Goal: Task Accomplishment & Management: Manage account settings

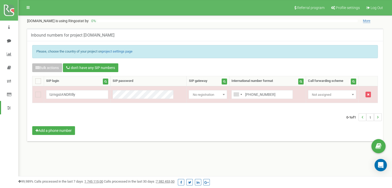
click at [9, 16] on li at bounding box center [9, 10] width 18 height 21
click at [9, 14] on img at bounding box center [9, 10] width 10 height 11
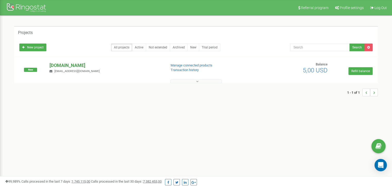
click at [66, 64] on p "[DOMAIN_NAME]" at bounding box center [105, 65] width 113 height 7
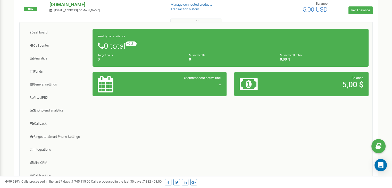
scroll to position [79, 0]
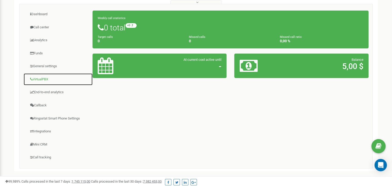
click at [37, 78] on link "VirtualPBX" at bounding box center [57, 79] width 69 height 13
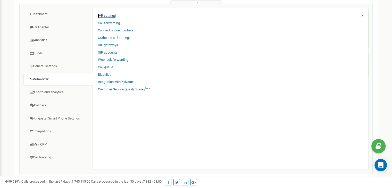
click at [112, 15] on link "IVR settings" at bounding box center [107, 15] width 18 height 5
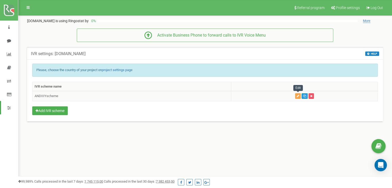
click at [298, 96] on icon "button" at bounding box center [298, 96] width 3 height 3
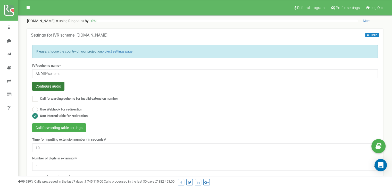
click at [59, 90] on button "Configure audio" at bounding box center [48, 86] width 32 height 9
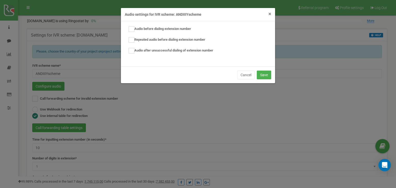
click at [269, 14] on span "×" at bounding box center [269, 14] width 3 height 6
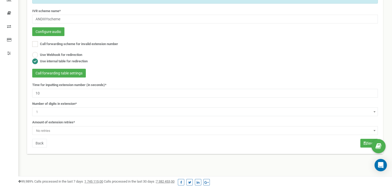
scroll to position [55, 0]
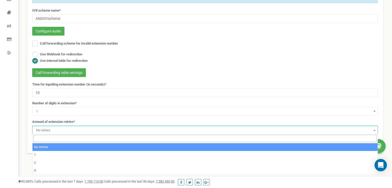
click at [62, 127] on span "No retries" at bounding box center [205, 130] width 342 height 7
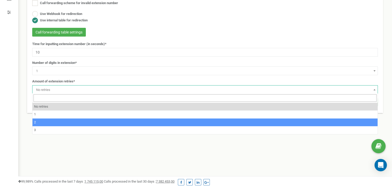
scroll to position [95, 0]
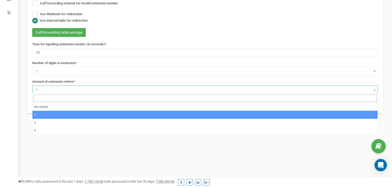
click at [47, 92] on span "1" at bounding box center [205, 90] width 342 height 7
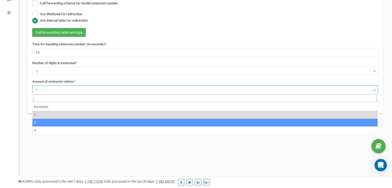
select select "3"
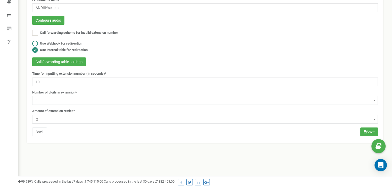
scroll to position [69, 0]
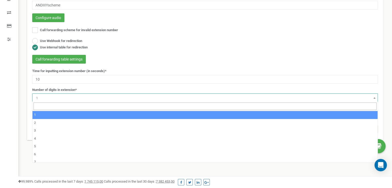
click at [79, 98] on span "1" at bounding box center [205, 98] width 342 height 7
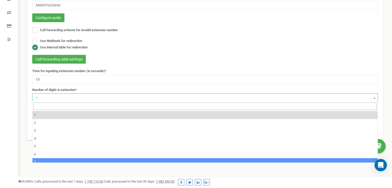
scroll to position [19, 0]
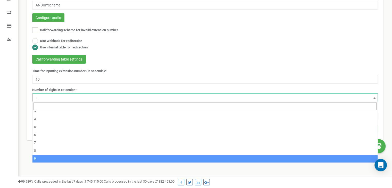
select select "9"
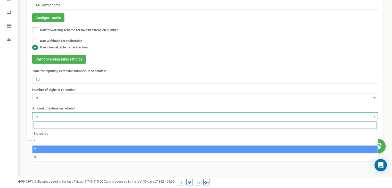
click at [56, 116] on span "2" at bounding box center [205, 116] width 342 height 7
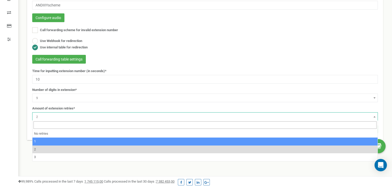
select select "2"
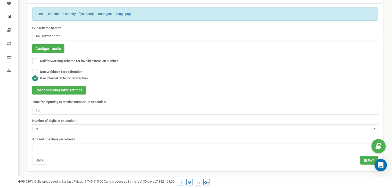
scroll to position [39, 0]
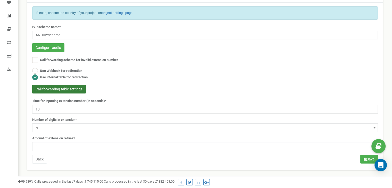
click at [73, 87] on button "Call forwarding table settings" at bounding box center [59, 89] width 54 height 9
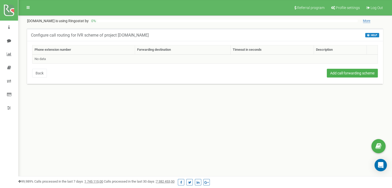
click at [58, 58] on td "No data" at bounding box center [204, 58] width 345 height 9
click at [336, 72] on button "Add call forwarding scheme" at bounding box center [352, 73] width 51 height 9
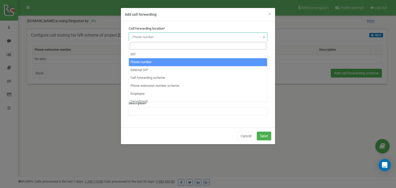
click at [170, 34] on span "Phone number" at bounding box center [197, 36] width 135 height 7
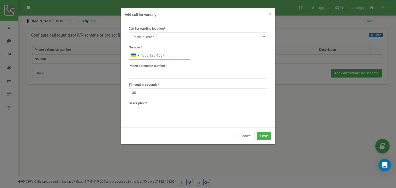
click at [157, 58] on input "text" at bounding box center [159, 55] width 61 height 9
click at [164, 97] on div "Call forwarding location* SIP Phone number External SIP Call forwarding scheme …" at bounding box center [198, 73] width 146 height 94
click at [243, 136] on button "Cancel" at bounding box center [246, 136] width 18 height 9
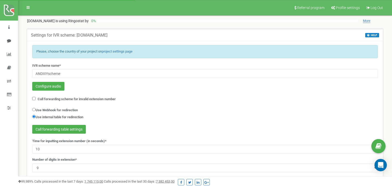
select select "9"
select select "2"
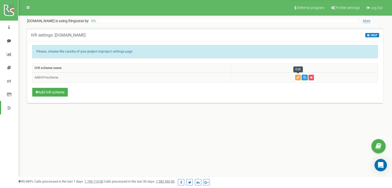
click at [297, 79] on button "button" at bounding box center [298, 78] width 6 height 6
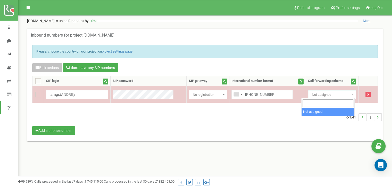
click at [348, 94] on span "Not assigned" at bounding box center [332, 94] width 45 height 7
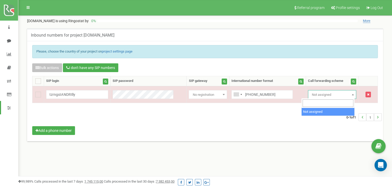
click at [328, 102] on input "search" at bounding box center [327, 102] width 51 height 7
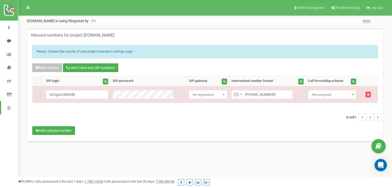
click at [342, 82] on div "Call forwarding scheme Find" at bounding box center [332, 81] width 48 height 5
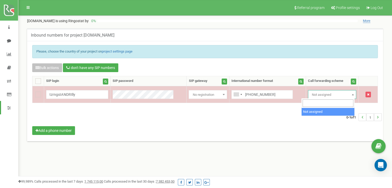
click at [340, 92] on span "Not assigned" at bounding box center [332, 94] width 45 height 7
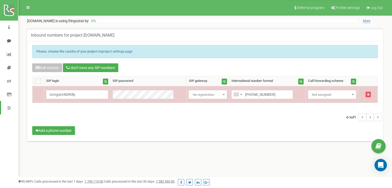
click at [340, 92] on span "Not assigned" at bounding box center [332, 94] width 45 height 7
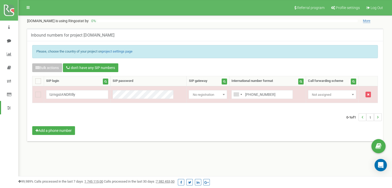
click at [330, 81] on div "Call forwarding scheme" at bounding box center [325, 81] width 35 height 5
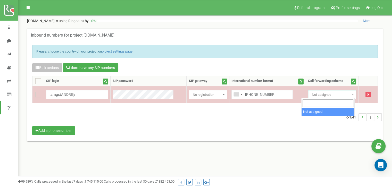
click at [332, 92] on span "Not assigned" at bounding box center [332, 94] width 45 height 7
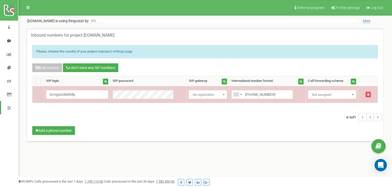
click at [332, 92] on span "Not assigned" at bounding box center [332, 94] width 45 height 7
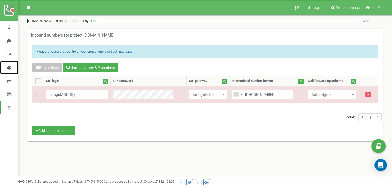
click at [9, 71] on link at bounding box center [9, 67] width 18 height 13
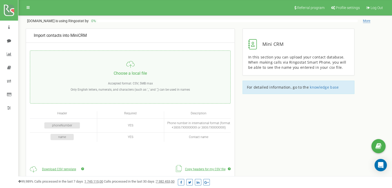
click at [7, 16] on li at bounding box center [9, 10] width 18 height 21
click at [8, 14] on img at bounding box center [9, 10] width 10 height 11
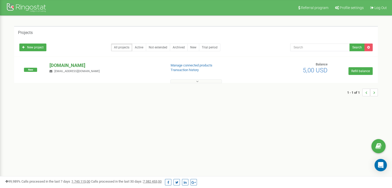
click at [76, 64] on p "[DOMAIN_NAME]" at bounding box center [105, 65] width 113 height 7
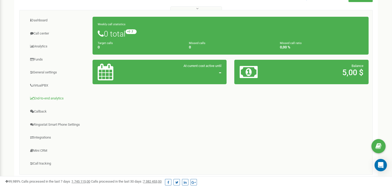
scroll to position [73, 0]
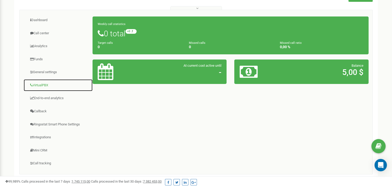
click at [45, 82] on link "VirtualPBX" at bounding box center [57, 85] width 69 height 13
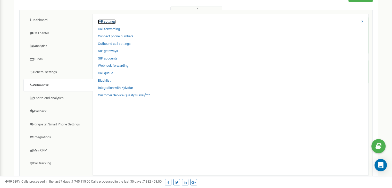
click at [103, 20] on link "IVR settings" at bounding box center [107, 21] width 18 height 5
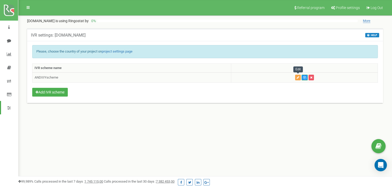
click at [299, 78] on icon "button" at bounding box center [298, 77] width 3 height 3
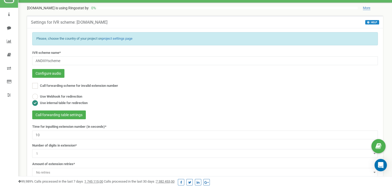
scroll to position [12, 0]
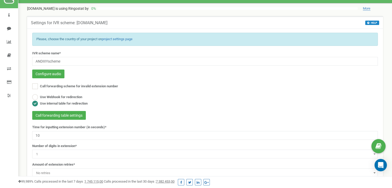
click at [35, 103] on ins at bounding box center [35, 104] width 6 height 6
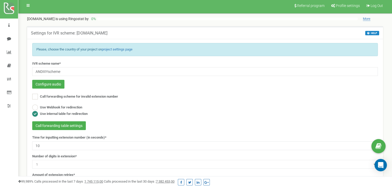
scroll to position [0, 0]
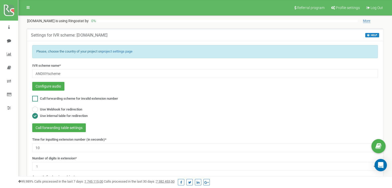
click at [37, 99] on ins at bounding box center [35, 99] width 6 height 6
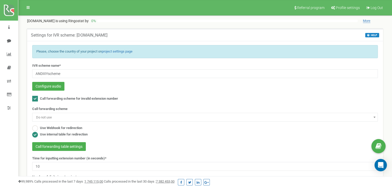
click at [37, 99] on ins at bounding box center [35, 99] width 6 height 6
checkbox input "false"
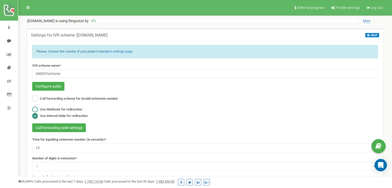
click at [37, 107] on ins at bounding box center [35, 110] width 6 height 6
click at [37, 112] on div "Use Webhook for redirection Use internal table for redirection" at bounding box center [204, 113] width 345 height 13
click at [37, 113] on ins at bounding box center [35, 116] width 6 height 6
radio input "false"
radio input "true"
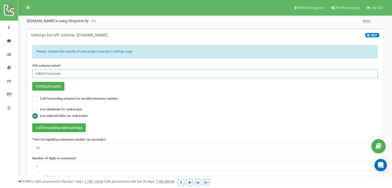
click at [86, 70] on input "ANDIIIYscheme" at bounding box center [204, 73] width 345 height 9
click at [116, 83] on div "Configure audio" at bounding box center [204, 87] width 345 height 10
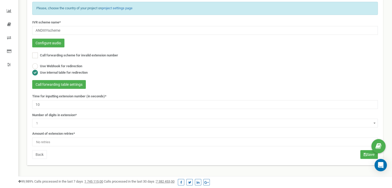
scroll to position [44, 0]
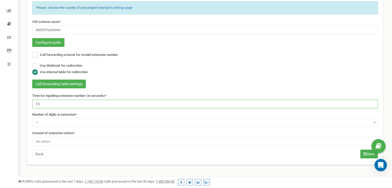
click at [64, 104] on input "10" at bounding box center [204, 104] width 345 height 9
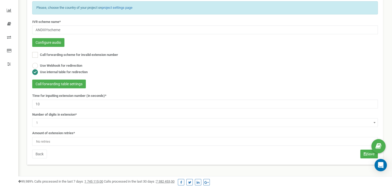
click at [79, 116] on div "Number of digits in extension* 1 2 3 4 5 6 7 8 9 1" at bounding box center [204, 119] width 345 height 15
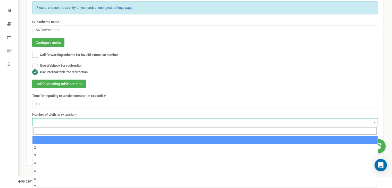
click at [87, 126] on span "1" at bounding box center [204, 122] width 345 height 9
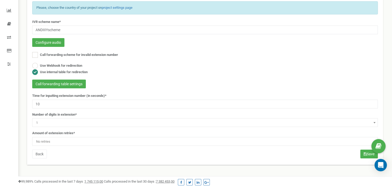
click at [93, 140] on span "No retries" at bounding box center [205, 141] width 342 height 7
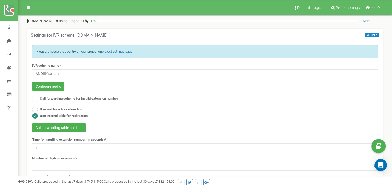
scroll to position [0, 0]
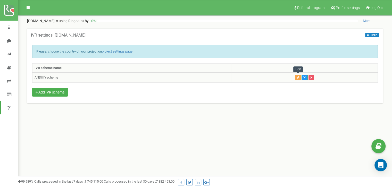
click at [296, 75] on button "button" at bounding box center [298, 78] width 6 height 6
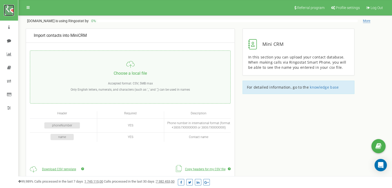
click at [10, 9] on img at bounding box center [9, 10] width 10 height 11
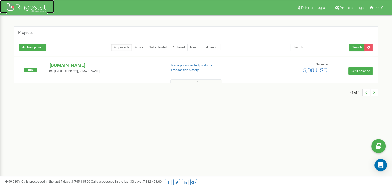
click at [22, 8] on div at bounding box center [26, 8] width 41 height 12
click at [55, 62] on p "[DOMAIN_NAME]" at bounding box center [105, 65] width 113 height 7
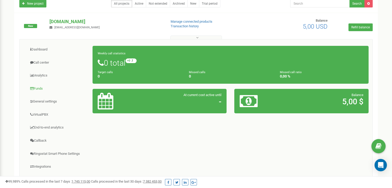
scroll to position [44, 0]
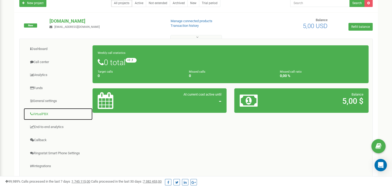
click at [47, 115] on link "VirtualPBX" at bounding box center [57, 114] width 69 height 13
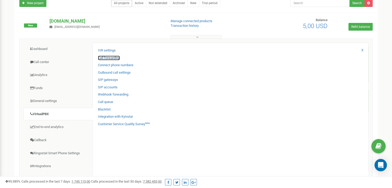
click at [117, 56] on link "Call forwarding" at bounding box center [109, 58] width 22 height 5
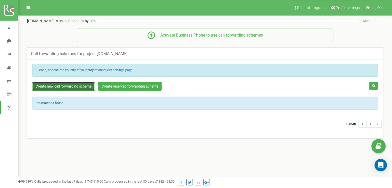
click at [79, 86] on link "Create new call forwarding scheme" at bounding box center [63, 86] width 63 height 9
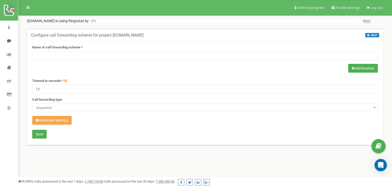
click at [59, 124] on button "Advanced settings" at bounding box center [51, 120] width 39 height 9
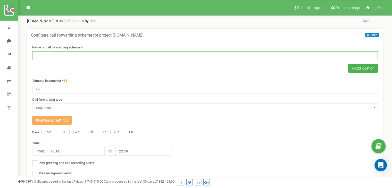
click at [88, 54] on input "text" at bounding box center [204, 55] width 345 height 9
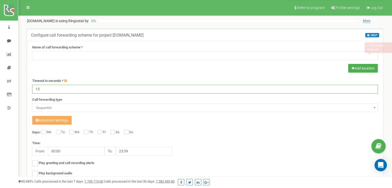
click at [79, 90] on input "15" at bounding box center [204, 89] width 345 height 9
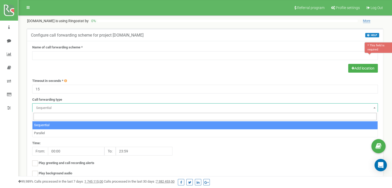
click at [79, 110] on span "Sequential" at bounding box center [205, 107] width 342 height 7
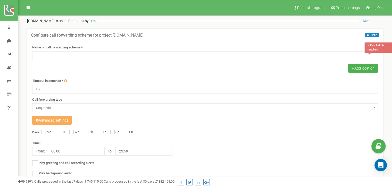
click at [79, 110] on span "Sequential" at bounding box center [205, 107] width 342 height 7
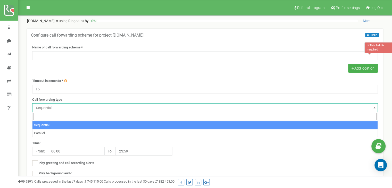
click at [79, 110] on span "Sequential" at bounding box center [205, 107] width 342 height 7
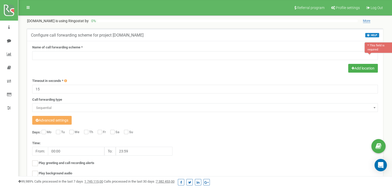
click at [79, 110] on span "Sequential" at bounding box center [205, 107] width 342 height 7
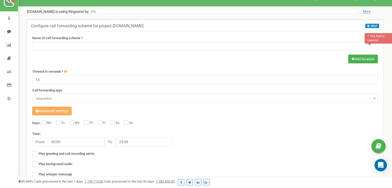
scroll to position [9, 0]
click at [59, 113] on button "Advanced settings" at bounding box center [51, 111] width 39 height 9
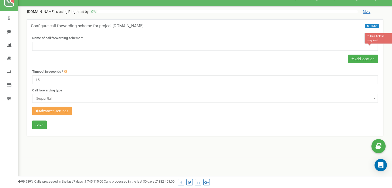
click at [59, 113] on button "Advanced settings" at bounding box center [51, 111] width 39 height 9
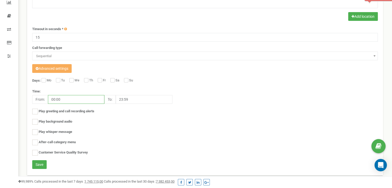
click at [61, 101] on input "00:00" at bounding box center [76, 99] width 56 height 9
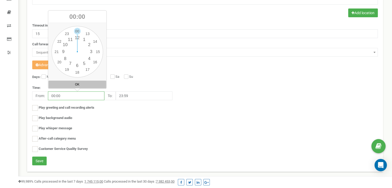
scroll to position [56, 0]
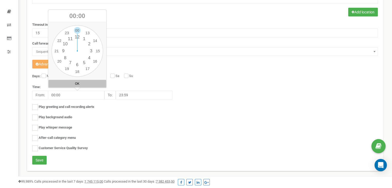
click at [133, 121] on div "Days: Mo Tu We Th Fr Sa Su Time: From: 00:00 To: 23:59 Play greeting and call r…" at bounding box center [204, 115] width 345 height 82
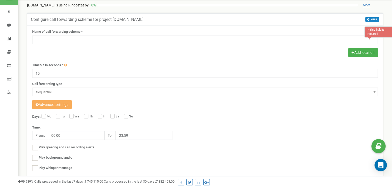
scroll to position [12, 0]
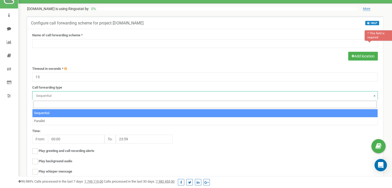
click at [69, 94] on span "Sequential" at bounding box center [205, 95] width 342 height 7
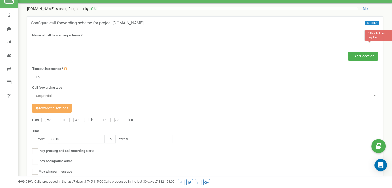
click at [69, 94] on span "Sequential" at bounding box center [205, 95] width 342 height 7
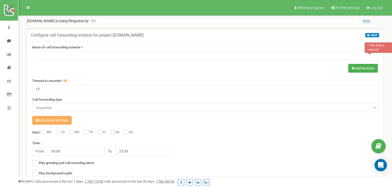
click at [70, 65] on div at bounding box center [204, 69] width 345 height 10
click at [354, 68] on button "Add location" at bounding box center [363, 68] width 30 height 9
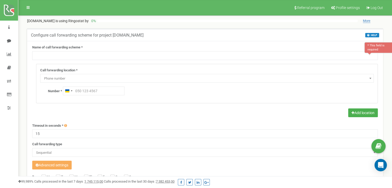
click at [127, 79] on span "Phone number" at bounding box center [207, 78] width 330 height 7
click at [127, 122] on form "Name of call forwarding scheme * * This field is required Call forwarding locat…" at bounding box center [204, 156] width 345 height 222
click at [166, 22] on div "tzrngstANDRIIIy.com is using Ringostat by 0 %" at bounding box center [192, 20] width 331 height 5
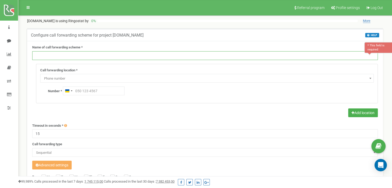
click at [94, 57] on input "text" at bounding box center [204, 55] width 345 height 9
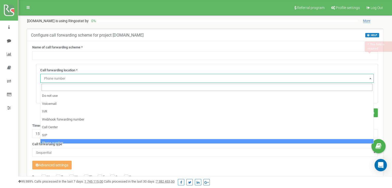
click at [99, 74] on span "Phone number" at bounding box center [206, 78] width 333 height 9
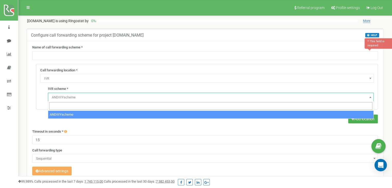
click at [75, 96] on span "ANDIIIYscheme" at bounding box center [211, 97] width 322 height 7
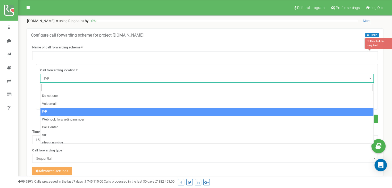
click at [62, 78] on span "IVR" at bounding box center [207, 78] width 330 height 7
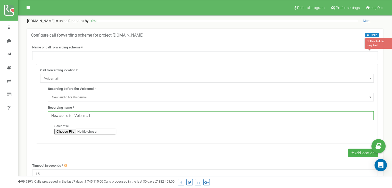
click at [72, 112] on input "New audio for Voicemail" at bounding box center [211, 115] width 326 height 9
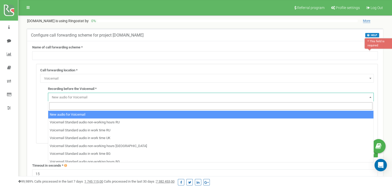
click at [69, 94] on span "New audio for Voicemail" at bounding box center [211, 97] width 322 height 7
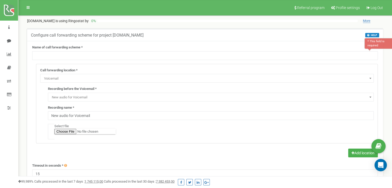
click at [69, 94] on span "New audio for Voicemail" at bounding box center [211, 97] width 322 height 7
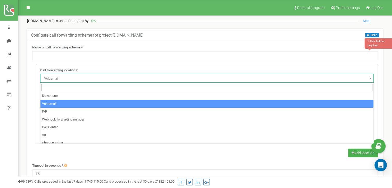
click at [61, 79] on span "Voicemail" at bounding box center [207, 78] width 330 height 7
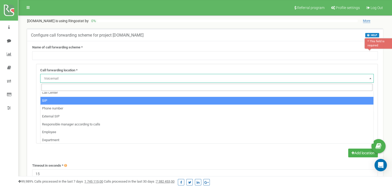
scroll to position [35, 0]
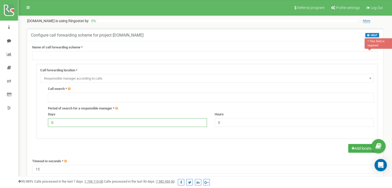
click at [97, 121] on input "0" at bounding box center [127, 122] width 159 height 9
click at [71, 98] on ul at bounding box center [211, 97] width 322 height 6
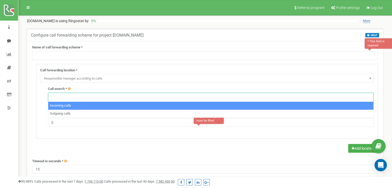
click at [64, 76] on span "Responsible manager according to calls" at bounding box center [207, 78] width 330 height 7
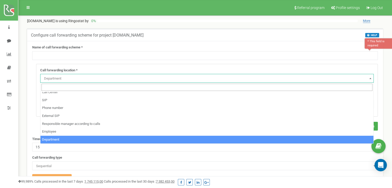
click at [63, 81] on span "Department" at bounding box center [207, 78] width 330 height 7
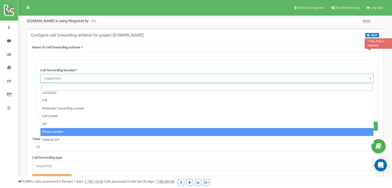
scroll to position [11, 0]
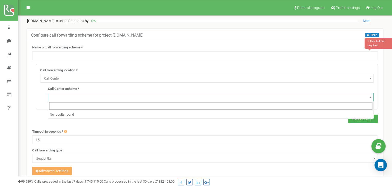
click at [70, 98] on span at bounding box center [211, 97] width 326 height 9
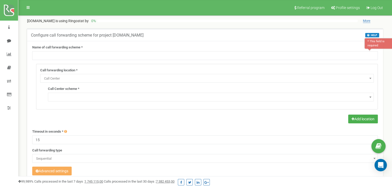
click at [70, 98] on span at bounding box center [211, 97] width 326 height 9
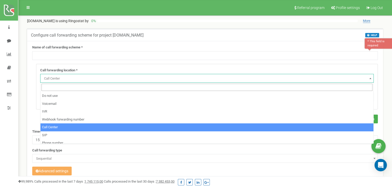
click at [62, 81] on span "Call Center" at bounding box center [207, 78] width 330 height 7
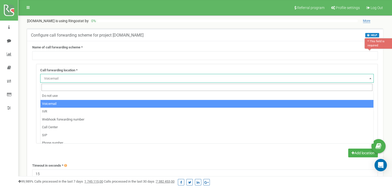
click at [55, 81] on span "Voicemail" at bounding box center [207, 78] width 330 height 7
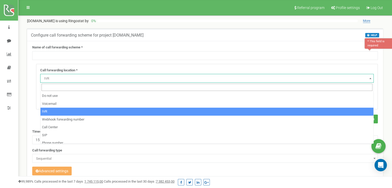
click at [57, 78] on span "IVR" at bounding box center [207, 78] width 330 height 7
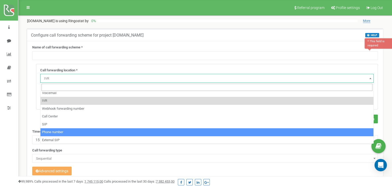
select select "Phone"
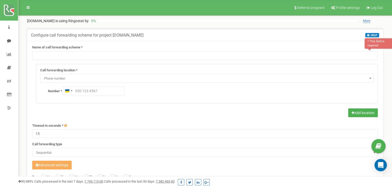
click at [98, 85] on div "Call forwarding location * Do not use Voicemail IVR Webhook forwarding number C…" at bounding box center [206, 83] width 341 height 39
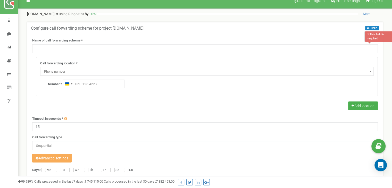
scroll to position [6, 0]
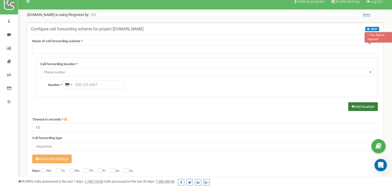
click at [356, 102] on button "Add location" at bounding box center [363, 106] width 30 height 9
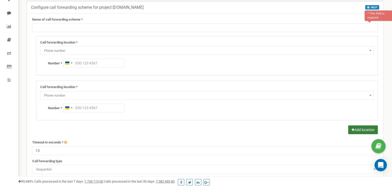
scroll to position [0, 0]
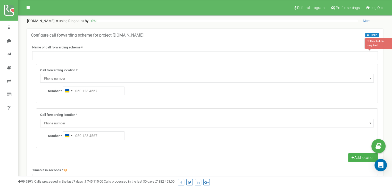
click at [81, 121] on span "Phone number" at bounding box center [207, 123] width 330 height 7
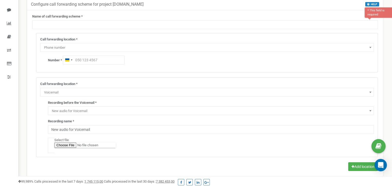
scroll to position [33, 0]
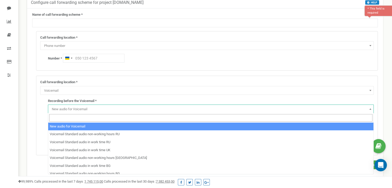
click at [87, 108] on span "New audio for Voicemail" at bounding box center [211, 109] width 322 height 7
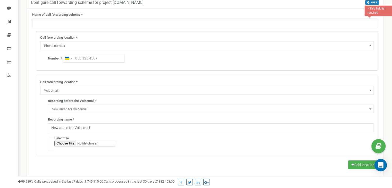
click at [87, 108] on span "New audio for Voicemail" at bounding box center [211, 109] width 322 height 7
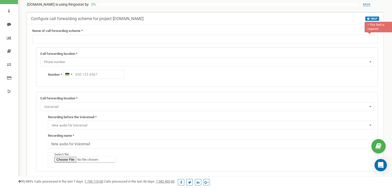
scroll to position [15, 0]
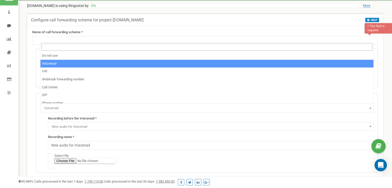
click at [86, 109] on span "Voicemail" at bounding box center [207, 108] width 330 height 7
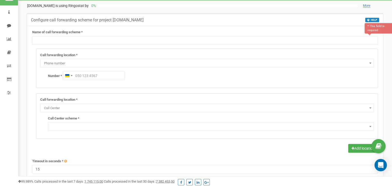
click at [76, 109] on span "Call Center" at bounding box center [207, 108] width 330 height 7
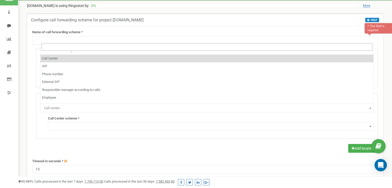
scroll to position [31, 0]
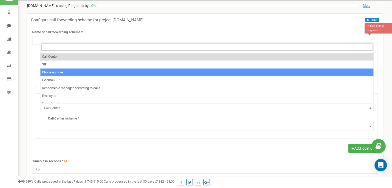
select select "Phone"
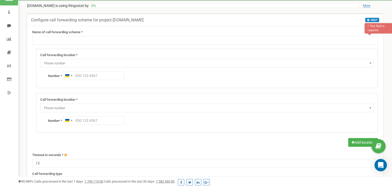
scroll to position [0, 0]
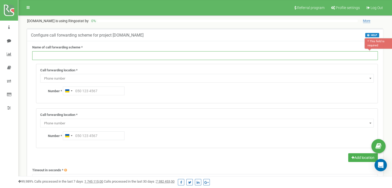
click at [75, 58] on input "text" at bounding box center [204, 55] width 345 height 9
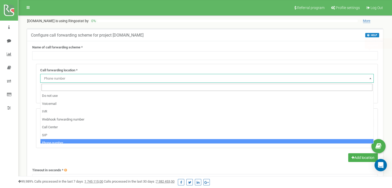
click at [88, 75] on span "Phone number" at bounding box center [207, 78] width 330 height 7
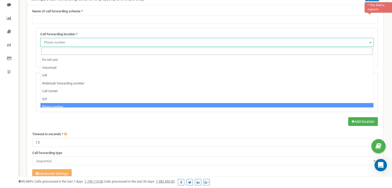
scroll to position [40, 0]
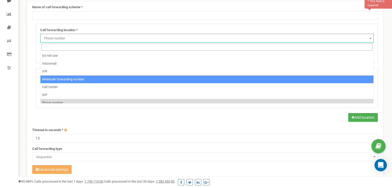
select select "webhookNumber"
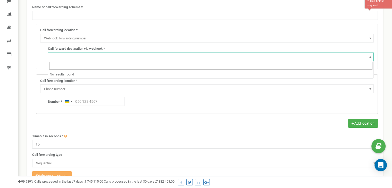
click at [73, 58] on span at bounding box center [211, 57] width 326 height 9
type input "1"
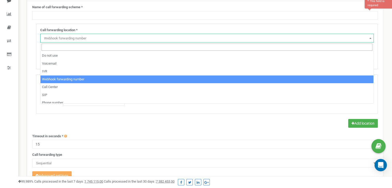
click at [55, 34] on span "Webhook forwarding number" at bounding box center [206, 38] width 333 height 9
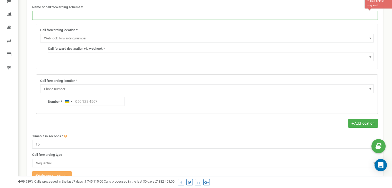
click at [70, 20] on form "Name of call forwarding scheme * * This field is required Call forwarding locat…" at bounding box center [204, 141] width 345 height 273
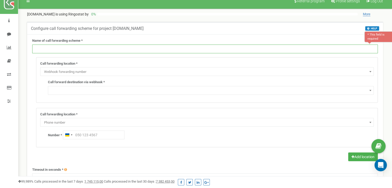
scroll to position [0, 0]
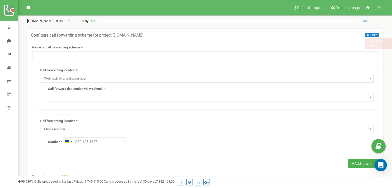
click at [96, 83] on div "Call forwarding location * Do not use Voicemail IVR Webhook forwarding number C…" at bounding box center [206, 86] width 341 height 45
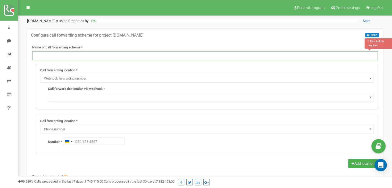
click at [71, 58] on input "text" at bounding box center [204, 55] width 345 height 9
type input "у"
type input "example"
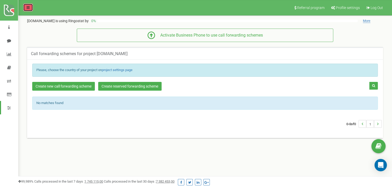
click at [27, 6] on icon at bounding box center [28, 8] width 3 height 4
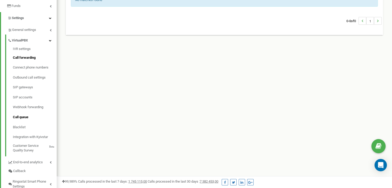
scroll to position [103, 0]
click at [21, 47] on link "IVR settings" at bounding box center [35, 50] width 44 height 6
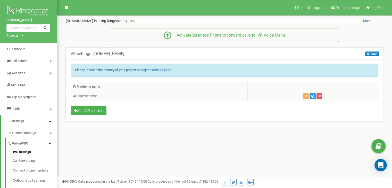
click at [104, 95] on td "ANDIIIYscheme" at bounding box center [159, 96] width 176 height 10
click at [89, 97] on td "ANDIIIYscheme" at bounding box center [159, 96] width 176 height 10
click at [142, 102] on div "IVR scheme name ANDIIIYscheme Add IVR scheme" at bounding box center [224, 99] width 307 height 35
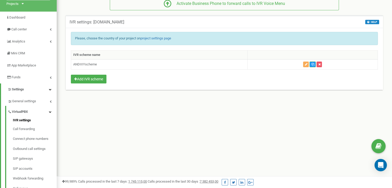
scroll to position [38, 0]
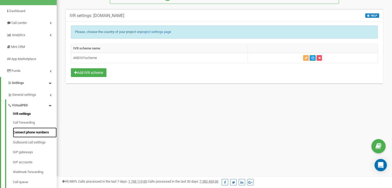
click at [32, 133] on link "Connect phone numbers" at bounding box center [35, 133] width 44 height 10
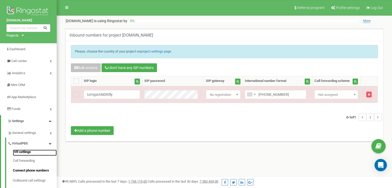
click at [19, 153] on link "IVR settings" at bounding box center [35, 153] width 44 height 6
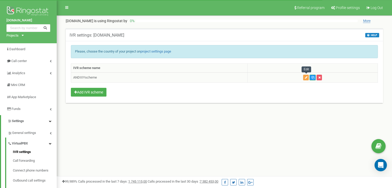
click at [305, 78] on icon "button" at bounding box center [306, 77] width 3 height 3
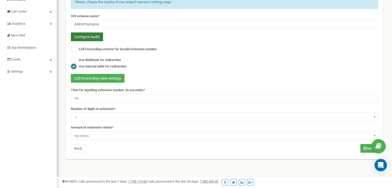
scroll to position [50, 0]
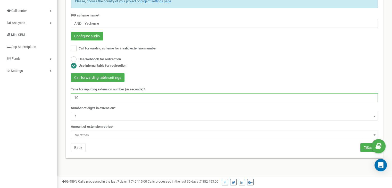
click at [96, 101] on input "10" at bounding box center [224, 97] width 307 height 9
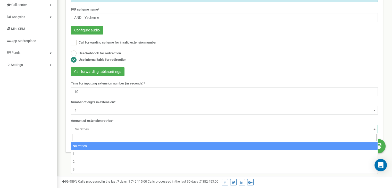
click at [114, 129] on span "No retries" at bounding box center [224, 129] width 303 height 7
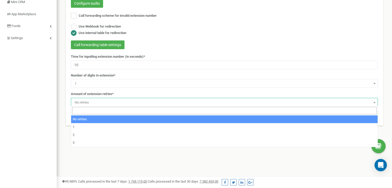
scroll to position [87, 0]
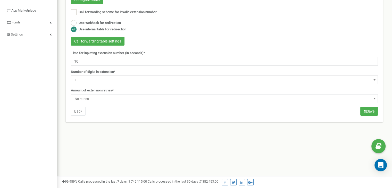
click at [121, 89] on div "Amount of extension retries* No retries 1 2 3 No retries" at bounding box center [224, 95] width 307 height 15
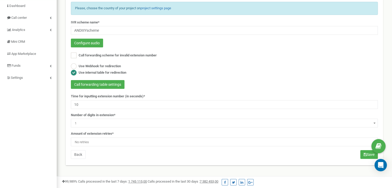
scroll to position [40, 0]
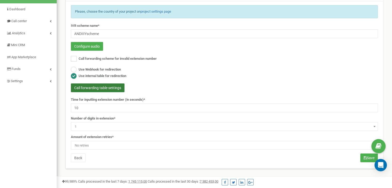
click at [120, 90] on button "Call forwarding table settings" at bounding box center [98, 87] width 54 height 9
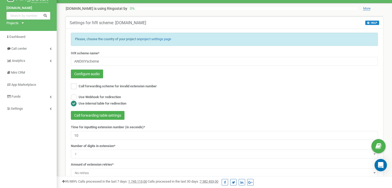
scroll to position [10, 0]
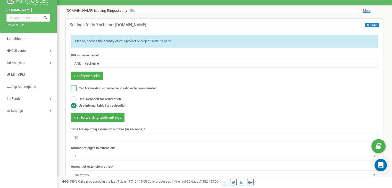
click at [71, 88] on ins at bounding box center [74, 89] width 6 height 6
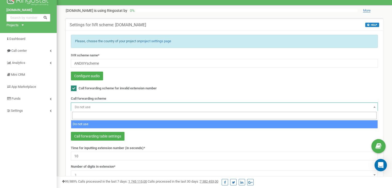
click at [88, 108] on span "Do not use" at bounding box center [224, 107] width 303 height 7
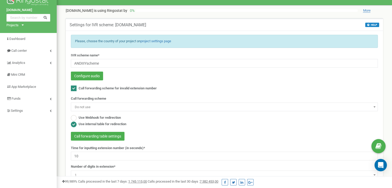
click at [88, 108] on span "Do not use" at bounding box center [224, 107] width 303 height 7
click at [72, 90] on ins at bounding box center [74, 89] width 6 height 6
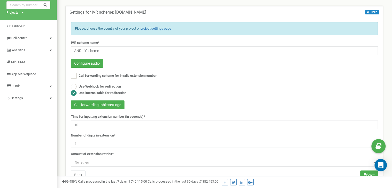
scroll to position [18, 0]
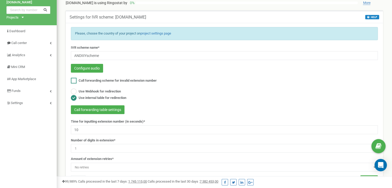
click at [73, 79] on ins at bounding box center [74, 81] width 6 height 6
checkbox input "true"
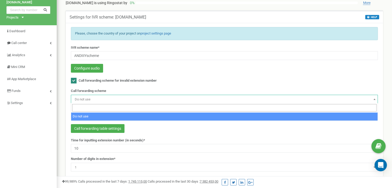
click at [112, 97] on span "Do not use" at bounding box center [224, 99] width 303 height 7
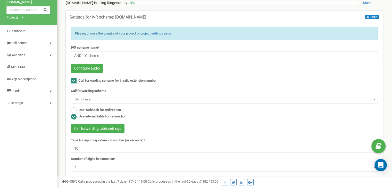
click at [129, 89] on div "Call forwarding scheme Do not use Do not use" at bounding box center [224, 96] width 307 height 15
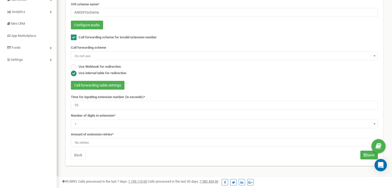
scroll to position [62, 0]
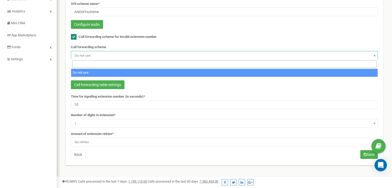
click at [103, 58] on span "Do not use" at bounding box center [224, 55] width 303 height 7
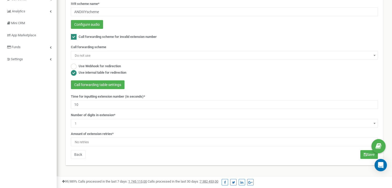
click at [103, 58] on span "Do not use" at bounding box center [224, 55] width 303 height 7
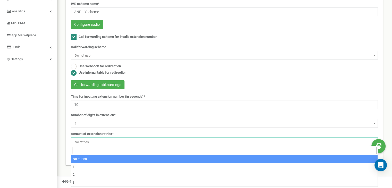
click at [122, 142] on span "No retries" at bounding box center [224, 142] width 303 height 7
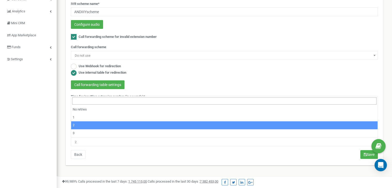
click at [95, 141] on span "2" at bounding box center [224, 142] width 303 height 7
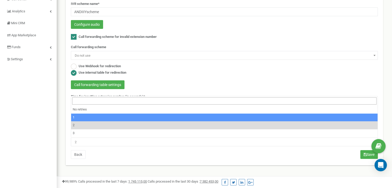
select select "2"
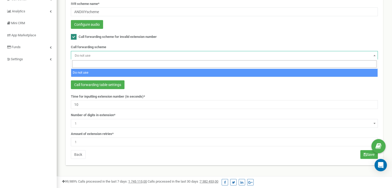
click at [85, 56] on span "Do not use" at bounding box center [224, 55] width 303 height 7
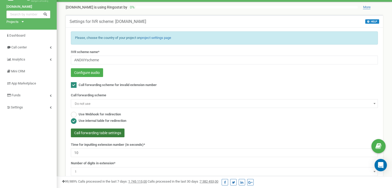
scroll to position [15, 0]
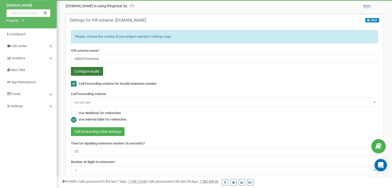
click at [85, 69] on button "Configure audio" at bounding box center [87, 71] width 32 height 9
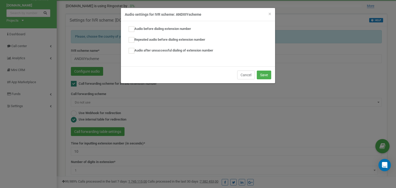
click at [245, 78] on button "Cancel" at bounding box center [246, 75] width 18 height 9
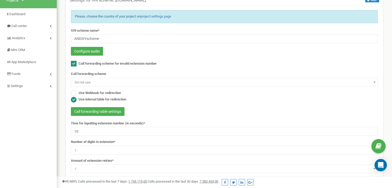
scroll to position [35, 0]
click at [89, 77] on div "Call forwarding scheme Do not use Do not use" at bounding box center [224, 78] width 307 height 15
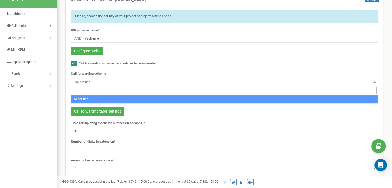
click at [91, 79] on span "Do not use" at bounding box center [224, 82] width 303 height 7
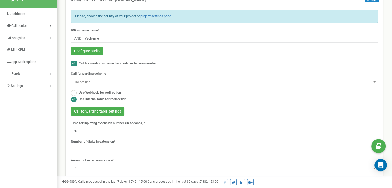
click at [91, 80] on span "Do not use" at bounding box center [224, 82] width 303 height 7
click at [102, 109] on button "Call forwarding table settings" at bounding box center [98, 111] width 54 height 9
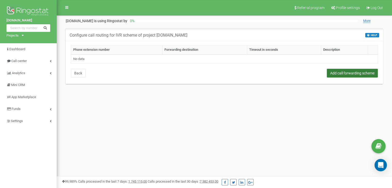
click at [340, 74] on button "Add call forwarding scheme" at bounding box center [352, 73] width 51 height 9
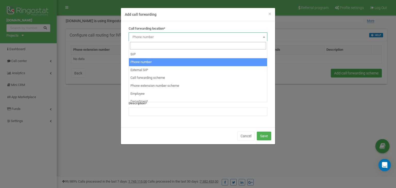
click at [148, 37] on span "Phone number" at bounding box center [197, 36] width 135 height 7
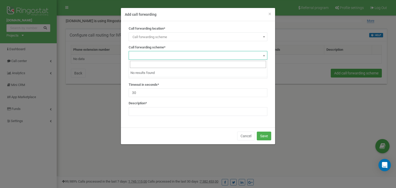
click at [155, 51] on span at bounding box center [198, 55] width 139 height 9
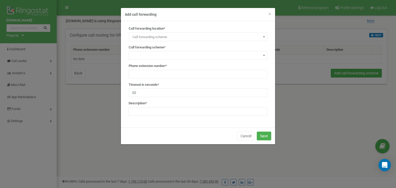
click at [155, 51] on span at bounding box center [198, 55] width 139 height 9
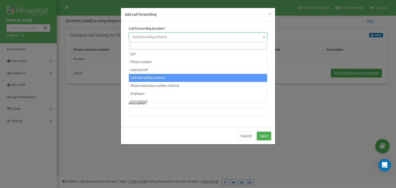
click at [163, 34] on span "Call forwarding scheme" at bounding box center [197, 36] width 135 height 7
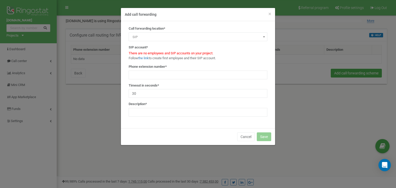
click at [145, 35] on span "SIP" at bounding box center [197, 36] width 135 height 7
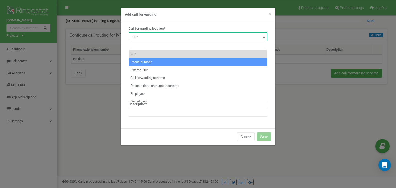
select select "Phone"
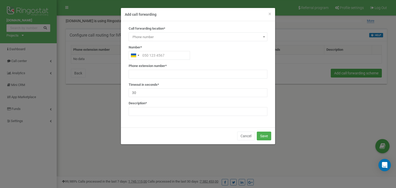
click at [264, 41] on div "Call forwarding location* SIP Phone number External SIP Call forwarding scheme …" at bounding box center [198, 73] width 146 height 94
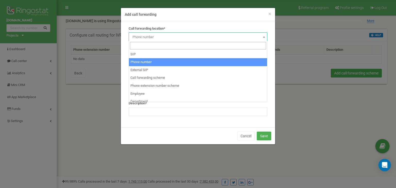
click at [262, 35] on span at bounding box center [263, 36] width 5 height 7
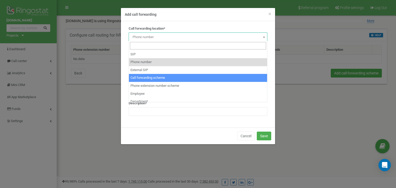
scroll to position [1, 0]
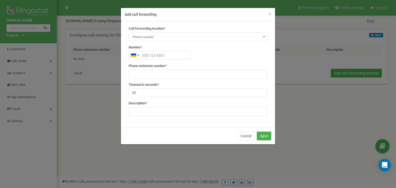
click at [254, 34] on span "Phone number" at bounding box center [197, 36] width 135 height 7
click at [158, 52] on input "text" at bounding box center [159, 55] width 61 height 9
click at [166, 71] on input "text" at bounding box center [198, 74] width 139 height 9
click at [158, 58] on input "text" at bounding box center [159, 55] width 61 height 9
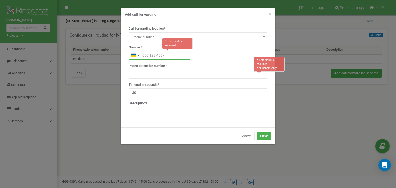
paste input "380931112314"
type input "380931112314"
click at [163, 74] on input "text" at bounding box center [198, 74] width 139 height 9
click at [241, 74] on input "text" at bounding box center [198, 74] width 139 height 9
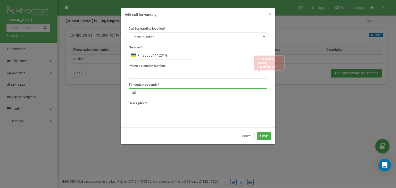
click at [187, 89] on input "30" at bounding box center [198, 92] width 139 height 9
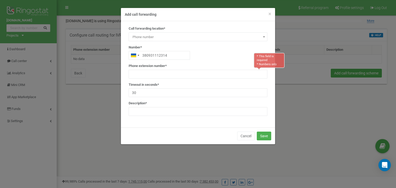
click at [175, 85] on div "Timeout in seconds* 30" at bounding box center [198, 89] width 139 height 15
click at [165, 78] on input "text" at bounding box center [198, 74] width 139 height 9
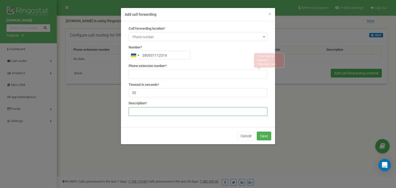
click at [169, 114] on input "text" at bounding box center [198, 111] width 139 height 9
type input "Phone_1"
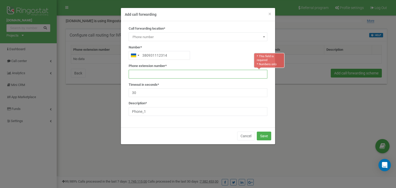
click at [158, 70] on input "text" at bounding box center [198, 74] width 139 height 9
click at [155, 68] on label "Phone extension number*" at bounding box center [148, 66] width 38 height 5
click at [187, 64] on div "Phone extension number* * This field is required * Numbers only" at bounding box center [198, 71] width 139 height 15
click at [162, 74] on input "text" at bounding box center [198, 74] width 139 height 9
type input "1"
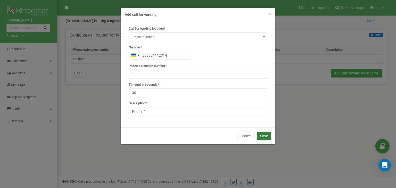
click at [259, 133] on button "Save" at bounding box center [264, 136] width 14 height 9
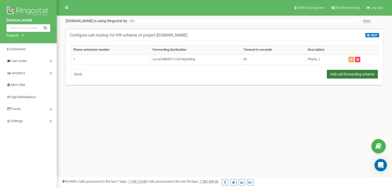
click at [348, 74] on button "Add call forwarding scheme" at bounding box center [352, 74] width 51 height 9
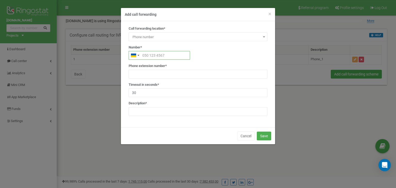
click at [151, 57] on input "text" at bounding box center [159, 55] width 61 height 9
paste input "380441112314"
type input "380441112314"
click at [155, 75] on input "text" at bounding box center [198, 74] width 139 height 9
type input "2"
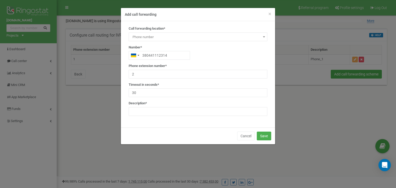
click at [162, 106] on div "Description*" at bounding box center [198, 108] width 139 height 15
click at [162, 108] on input "text" at bounding box center [198, 111] width 139 height 9
type input "Phone_2"
click at [263, 133] on button "Save" at bounding box center [264, 136] width 14 height 9
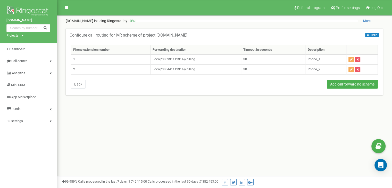
click at [68, 13] on nav "Referral program Profile settings Log Out" at bounding box center [224, 7] width 335 height 15
click at [67, 9] on icon at bounding box center [66, 8] width 3 height 4
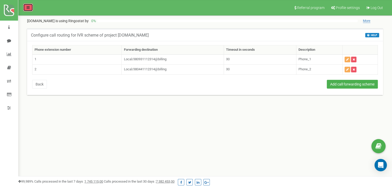
click at [26, 8] on link at bounding box center [28, 8] width 10 height 8
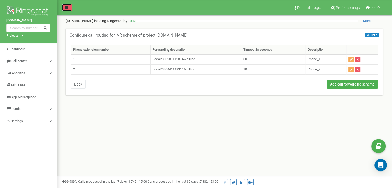
click at [68, 4] on link at bounding box center [67, 8] width 10 height 8
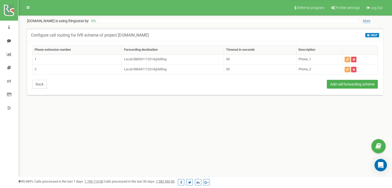
click at [42, 81] on button "Back" at bounding box center [39, 84] width 15 height 9
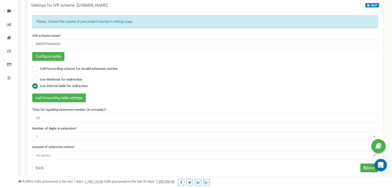
scroll to position [31, 0]
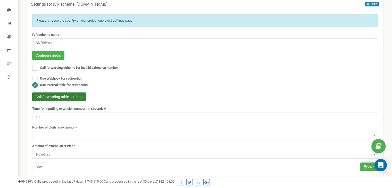
click at [74, 95] on button "Call forwarding table settings" at bounding box center [59, 96] width 54 height 9
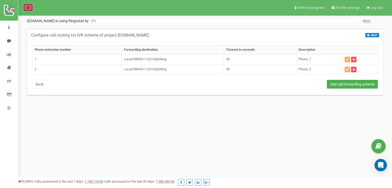
click at [29, 6] on icon at bounding box center [28, 8] width 3 height 4
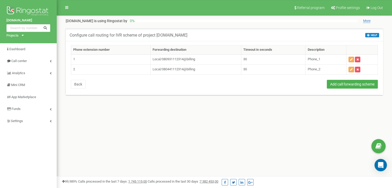
click at [144, 148] on div "Referral program Profile settings Log Out tzrngstANDRIIIy.com is using Ringosta…" at bounding box center [224, 154] width 335 height 309
click at [81, 110] on div "Configure call routing for IVR scheme of project tzrngstANDRIIIy.com HELP HELP …" at bounding box center [224, 67] width 327 height 88
click at [65, 10] on link at bounding box center [67, 8] width 10 height 8
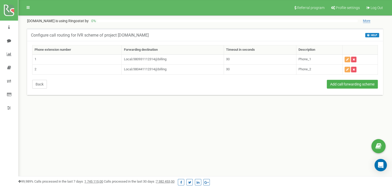
click at [41, 86] on button "Back" at bounding box center [39, 84] width 15 height 9
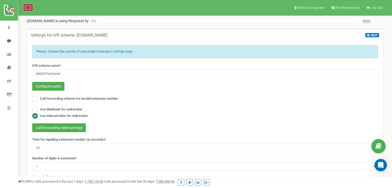
click at [26, 9] on link at bounding box center [28, 8] width 10 height 8
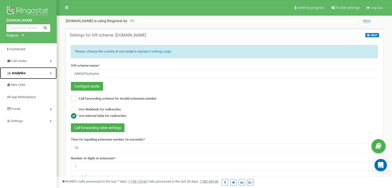
click at [49, 71] on link "Analytics" at bounding box center [28, 73] width 57 height 12
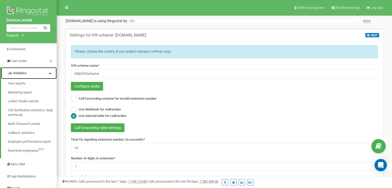
click at [49, 71] on link "Analytics" at bounding box center [29, 73] width 56 height 12
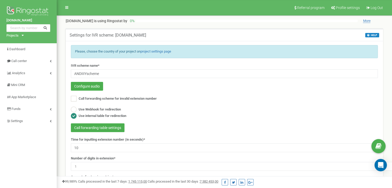
click at [85, 23] on p "[DOMAIN_NAME] is using Ringostat by" at bounding box center [97, 20] width 62 height 5
click at [66, 6] on icon at bounding box center [66, 8] width 3 height 4
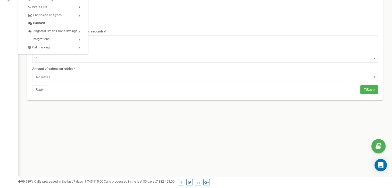
scroll to position [109, 0]
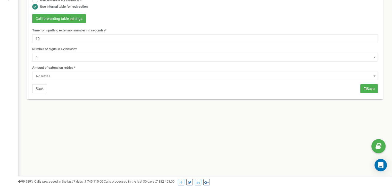
click at [38, 91] on button "Back" at bounding box center [39, 88] width 15 height 9
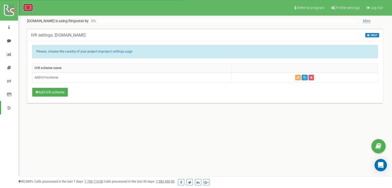
click at [28, 8] on icon at bounding box center [28, 8] width 3 height 4
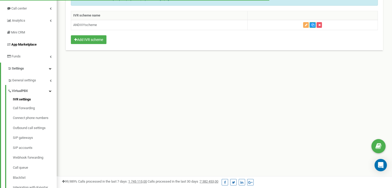
scroll to position [53, 0]
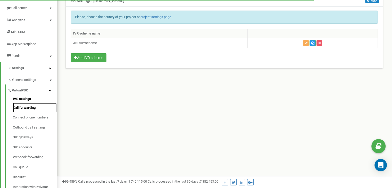
click at [28, 111] on link "Call forwarding" at bounding box center [35, 108] width 44 height 10
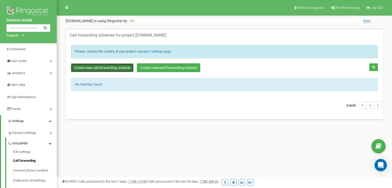
click at [121, 70] on link "Create new call forwarding scheme" at bounding box center [102, 67] width 63 height 9
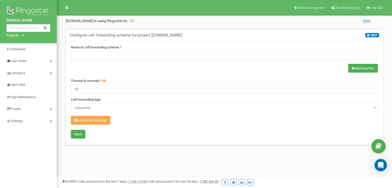
click at [93, 121] on button "Advanced settings" at bounding box center [90, 120] width 39 height 9
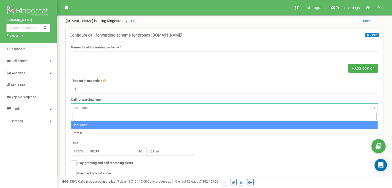
click at [113, 105] on span "Sequential" at bounding box center [224, 107] width 303 height 7
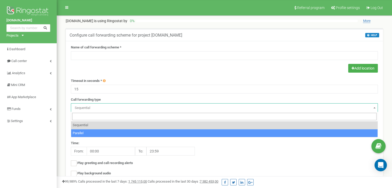
select select "parallel"
